Goal: Connect with others: Connect with others

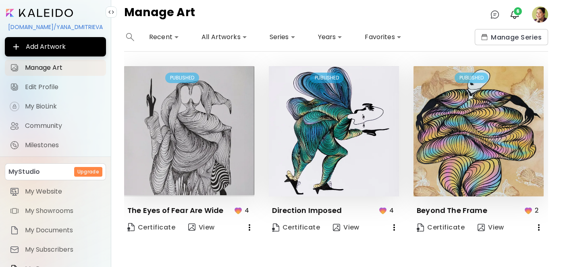
click at [548, 61] on div "**********" at bounding box center [336, 148] width 450 height 238
click at [513, 13] on img "button" at bounding box center [515, 15] width 10 height 10
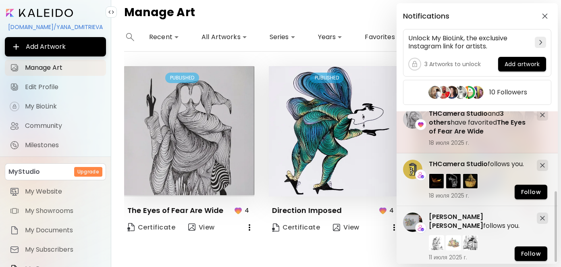
scroll to position [175, 0]
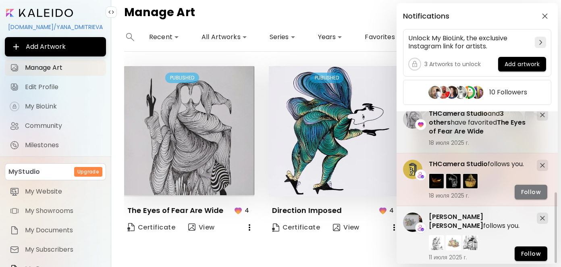
click at [526, 188] on span "Follow" at bounding box center [531, 192] width 20 height 8
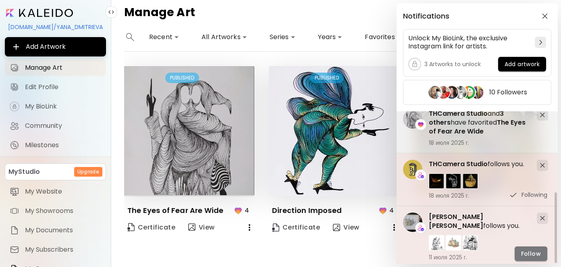
click at [528, 250] on span "Follow" at bounding box center [531, 253] width 20 height 8
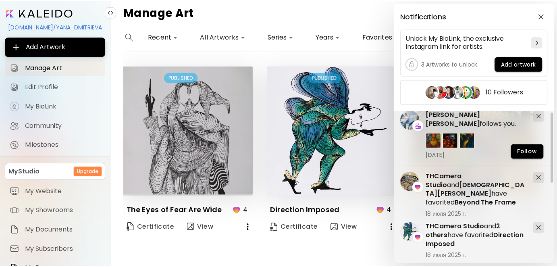
scroll to position [0, 0]
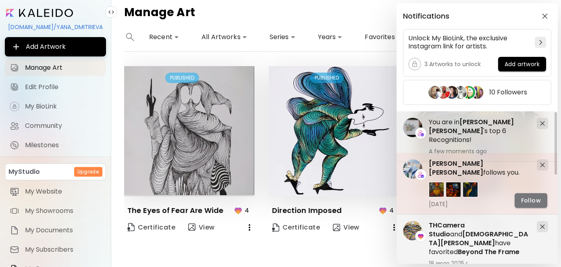
click at [525, 197] on span "Follow" at bounding box center [531, 200] width 20 height 8
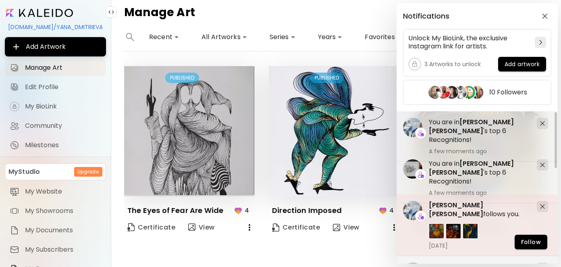
click at [431, 204] on span "[PERSON_NAME] [PERSON_NAME]" at bounding box center [456, 209] width 54 height 18
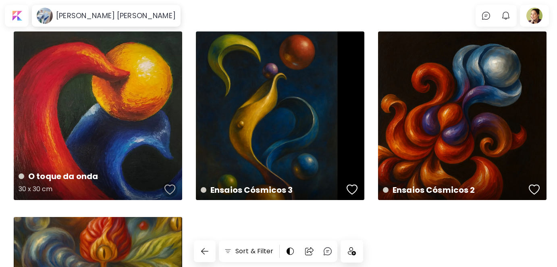
click at [173, 189] on div "button" at bounding box center [169, 189] width 11 height 12
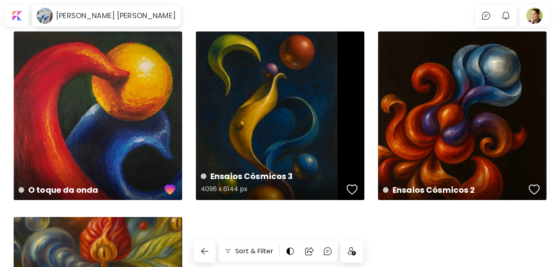
click at [358, 187] on button "button" at bounding box center [351, 189] width 15 height 16
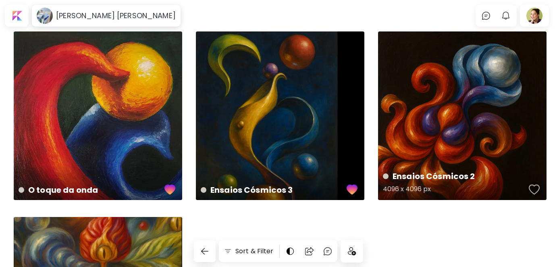
click at [534, 187] on div "button" at bounding box center [534, 189] width 11 height 12
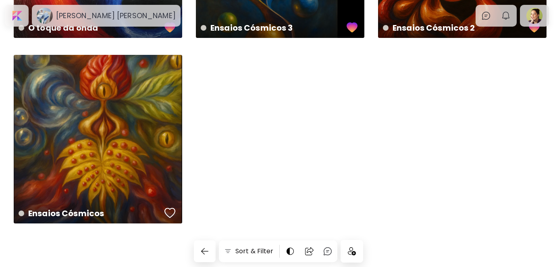
scroll to position [163, 0]
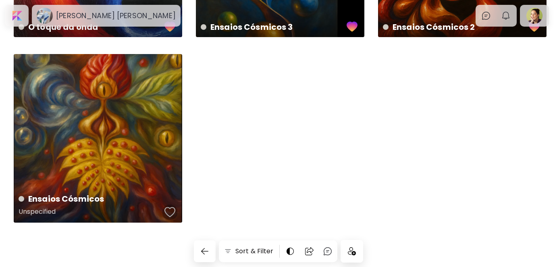
click at [168, 211] on div "button" at bounding box center [169, 212] width 11 height 12
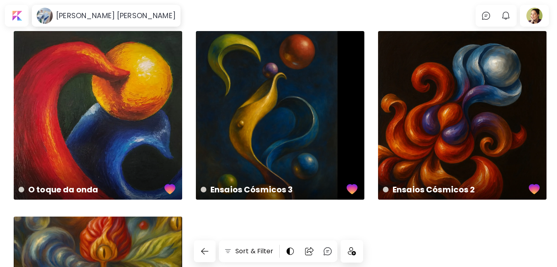
scroll to position [0, 0]
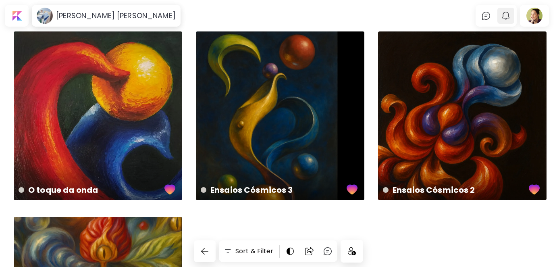
click at [510, 16] on img "button" at bounding box center [506, 16] width 10 height 10
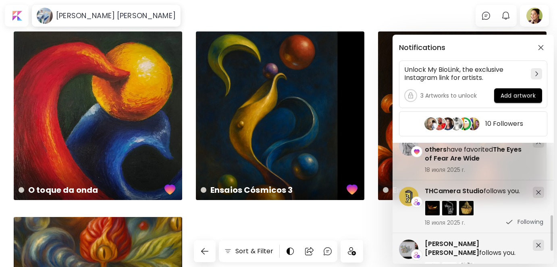
scroll to position [282, 0]
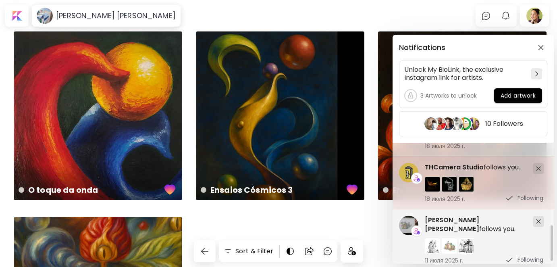
click at [444, 166] on span "THCamera Studio" at bounding box center [454, 166] width 59 height 9
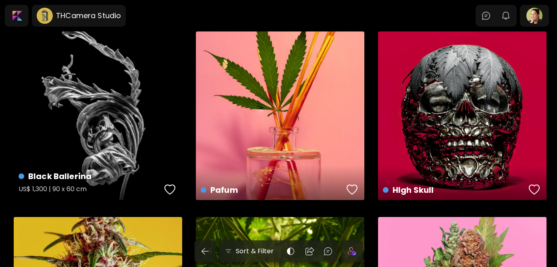
click at [170, 191] on div "button" at bounding box center [169, 189] width 11 height 12
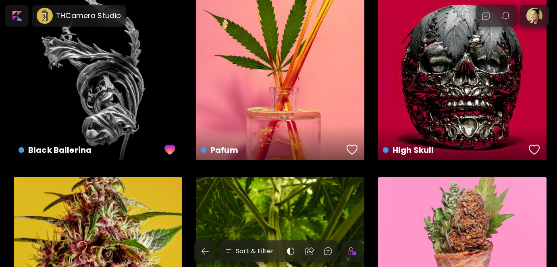
scroll to position [40, 0]
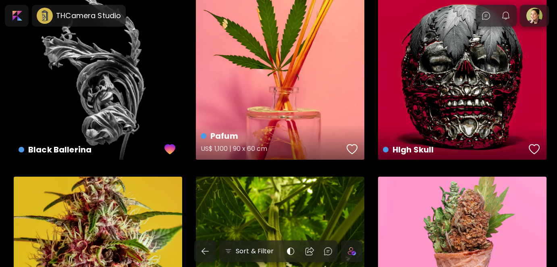
click at [350, 146] on div "button" at bounding box center [351, 149] width 11 height 12
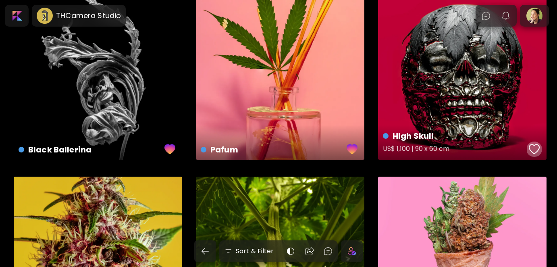
click at [535, 147] on div "button" at bounding box center [534, 149] width 11 height 12
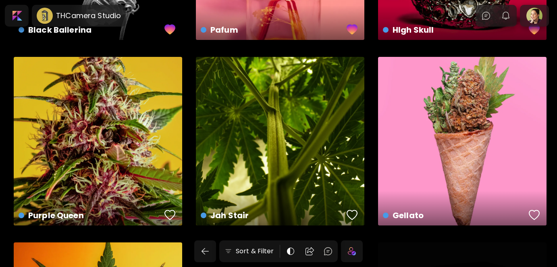
scroll to position [161, 0]
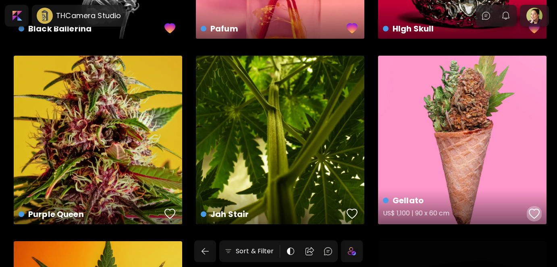
click at [531, 212] on div "button" at bounding box center [534, 213] width 11 height 12
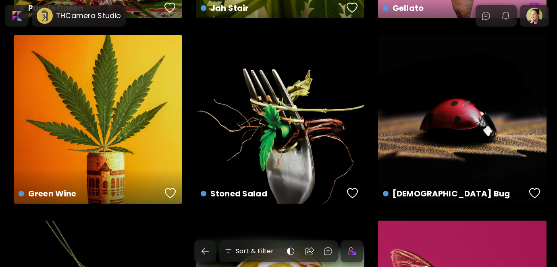
scroll to position [403, 0]
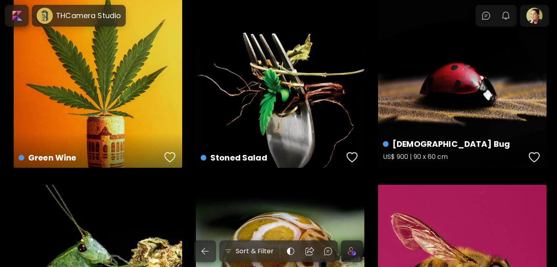
click at [532, 154] on div "button" at bounding box center [534, 157] width 11 height 12
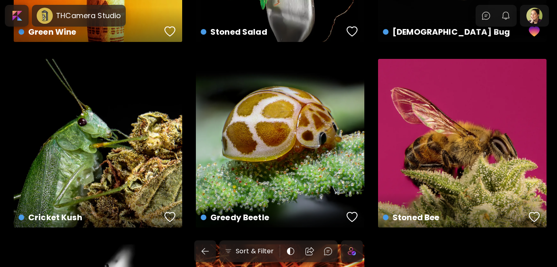
scroll to position [564, 0]
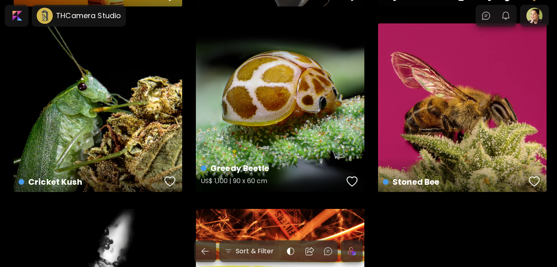
click at [353, 179] on div "button" at bounding box center [351, 181] width 11 height 12
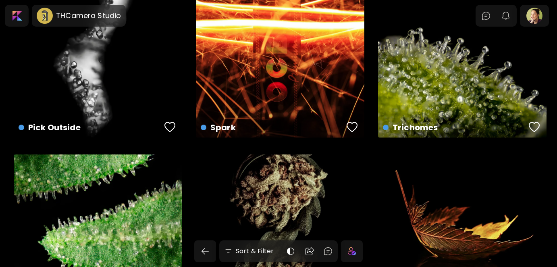
scroll to position [806, 0]
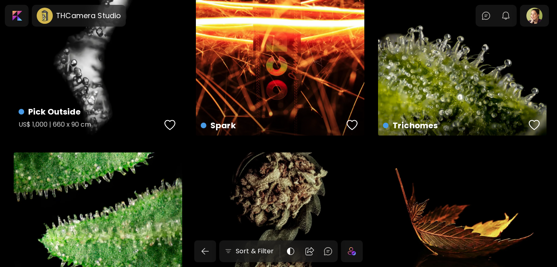
click at [173, 124] on div "button" at bounding box center [169, 125] width 11 height 12
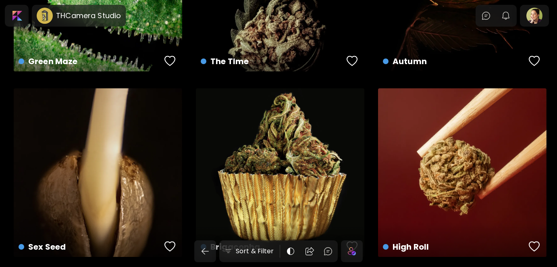
scroll to position [1062, 0]
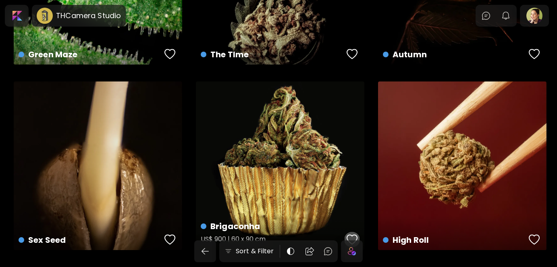
click at [355, 235] on div "button" at bounding box center [351, 239] width 11 height 12
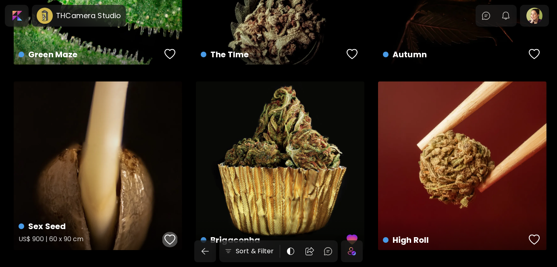
drag, startPoint x: 169, startPoint y: 236, endPoint x: 175, endPoint y: 230, distance: 9.4
click at [169, 236] on div "button" at bounding box center [169, 239] width 11 height 12
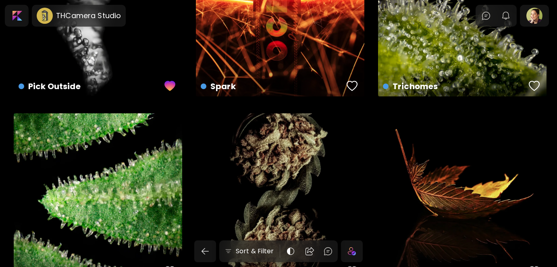
scroll to position [820, 0]
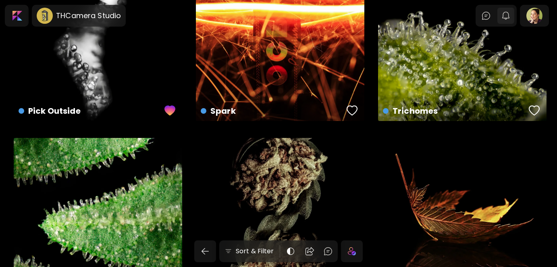
click at [512, 14] on button "0" at bounding box center [506, 16] width 14 height 14
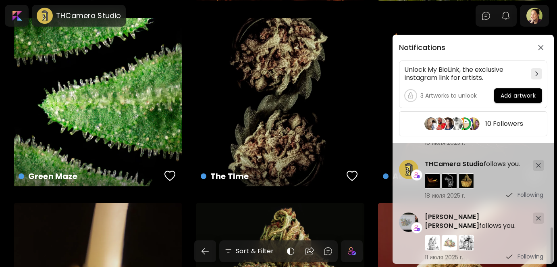
scroll to position [981, 0]
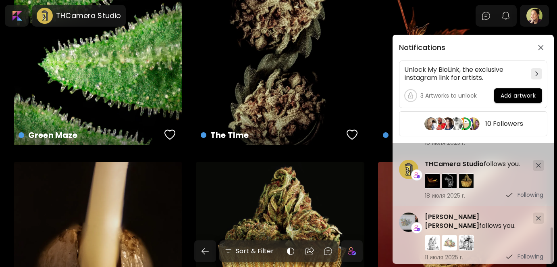
click at [444, 212] on span "[PERSON_NAME] [PERSON_NAME]" at bounding box center [452, 221] width 54 height 18
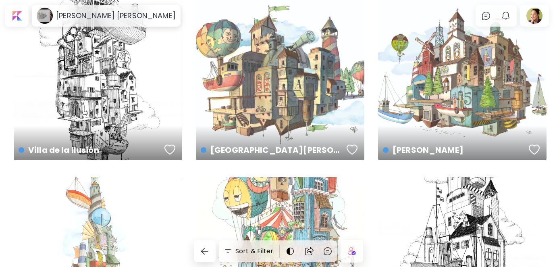
scroll to position [40, 0]
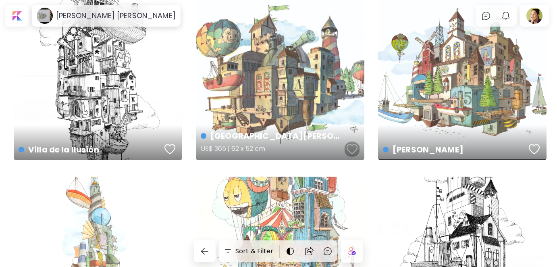
click at [351, 149] on div "button" at bounding box center [351, 149] width 11 height 12
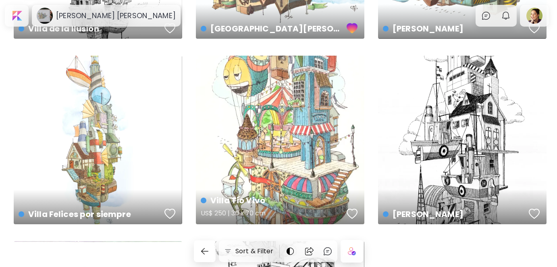
click at [351, 212] on div "button" at bounding box center [351, 213] width 11 height 12
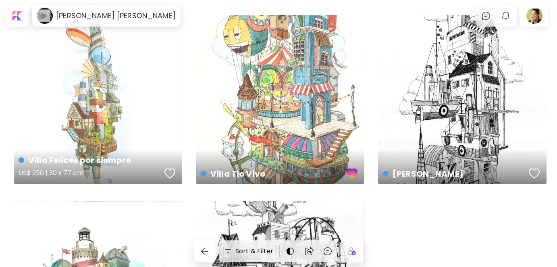
click at [167, 173] on div "button" at bounding box center [169, 173] width 11 height 12
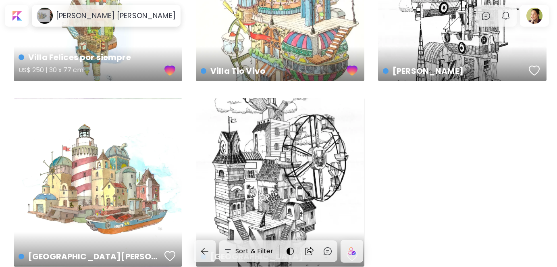
scroll to position [321, 0]
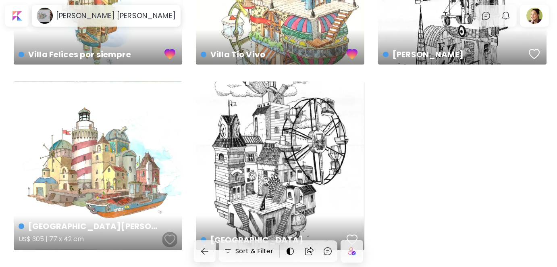
click at [168, 238] on div "button" at bounding box center [169, 239] width 11 height 12
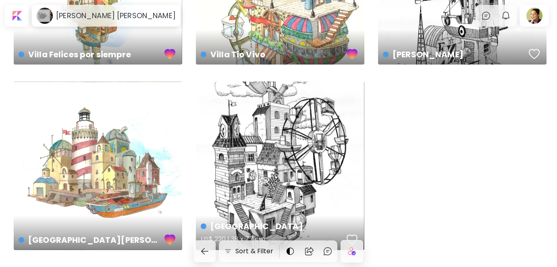
click at [355, 234] on div "button" at bounding box center [351, 239] width 11 height 12
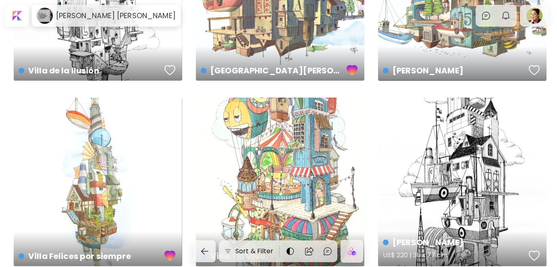
scroll to position [0, 0]
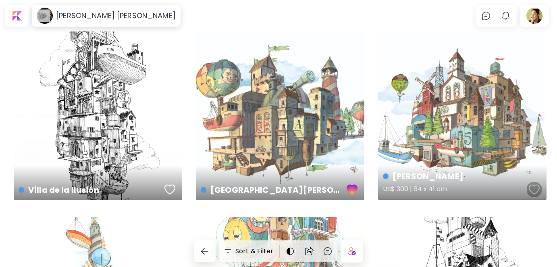
click at [536, 189] on div "button" at bounding box center [534, 189] width 11 height 12
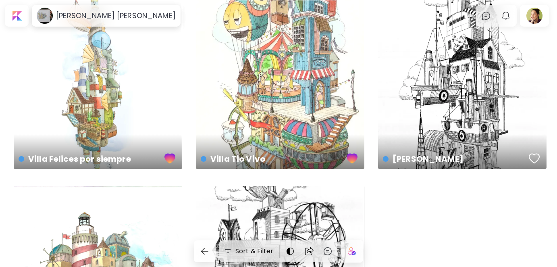
scroll to position [242, 0]
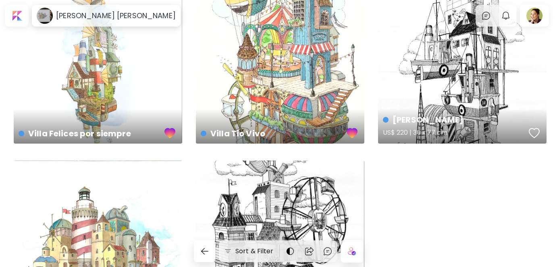
click at [535, 129] on div "button" at bounding box center [534, 133] width 11 height 12
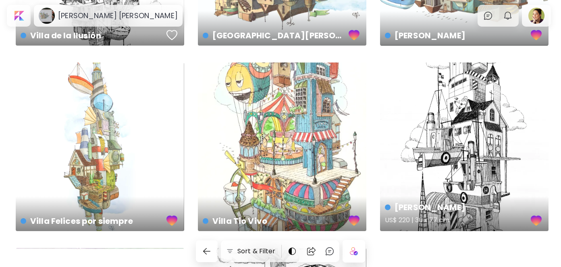
scroll to position [0, 0]
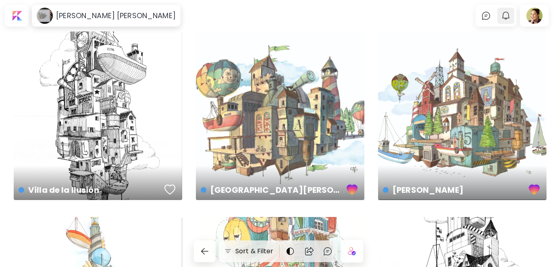
click at [510, 17] on img "button" at bounding box center [506, 16] width 10 height 10
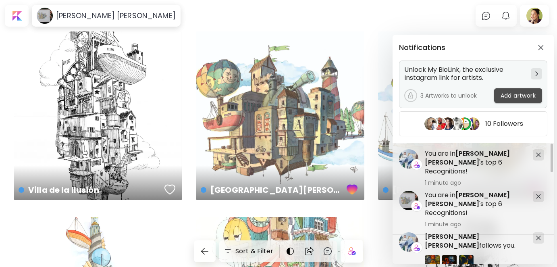
click at [523, 96] on span "Add artwork" at bounding box center [517, 95] width 35 height 8
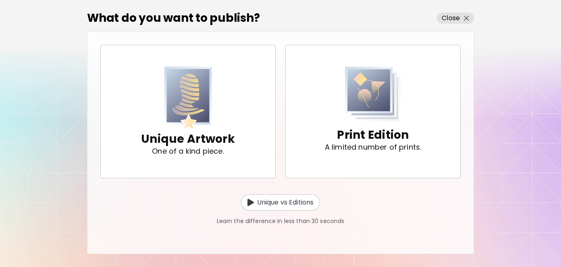
click at [498, 102] on div "What do you want to publish? Close Unique Artwork One of a kind piece. Print Ed…" at bounding box center [280, 133] width 561 height 267
